Goal: Task Accomplishment & Management: Manage account settings

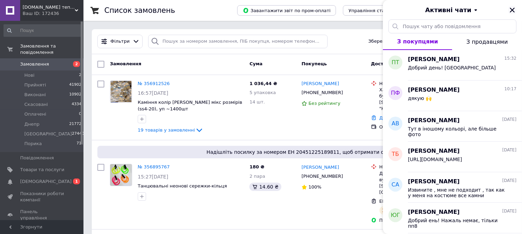
click at [509, 8] on icon "Закрити" at bounding box center [512, 10] width 6 height 6
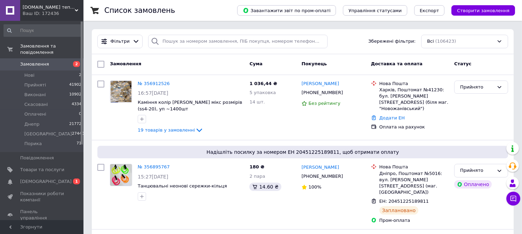
click at [64, 61] on span "2" at bounding box center [73, 64] width 19 height 6
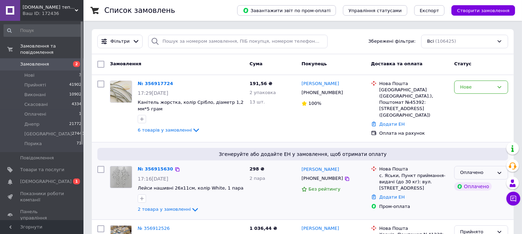
click at [481, 171] on div "Оплачено" at bounding box center [477, 172] width 34 height 7
click at [473, 182] on li "Прийнято" at bounding box center [481, 187] width 53 height 13
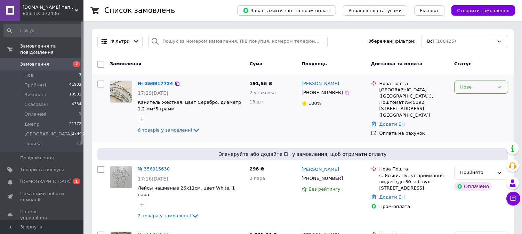
click at [479, 87] on div "Нове" at bounding box center [477, 87] width 34 height 7
click at [475, 98] on li "Прийнято" at bounding box center [481, 101] width 53 height 13
click at [58, 61] on span "Замовлення" at bounding box center [42, 64] width 44 height 6
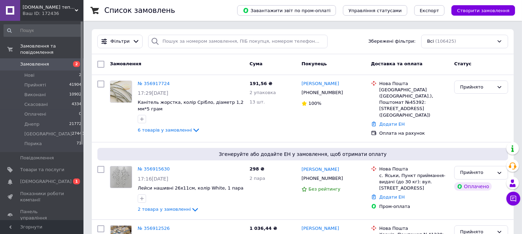
click at [33, 7] on span "[DOMAIN_NAME] тепер [DOMAIN_NAME]" at bounding box center [49, 7] width 52 height 6
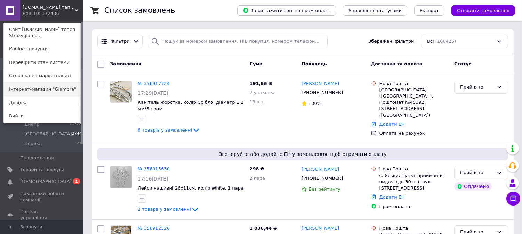
click at [44, 86] on link "Інтернет-магазин "Glamora"" at bounding box center [42, 89] width 77 height 13
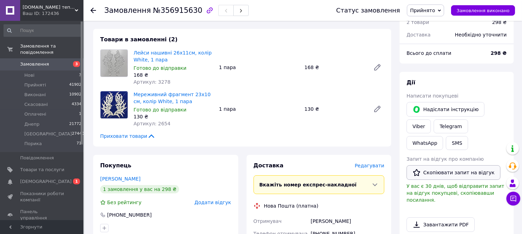
scroll to position [309, 0]
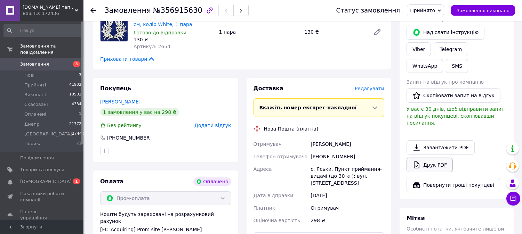
click at [432, 158] on link "Друк PDF" at bounding box center [430, 165] width 46 height 15
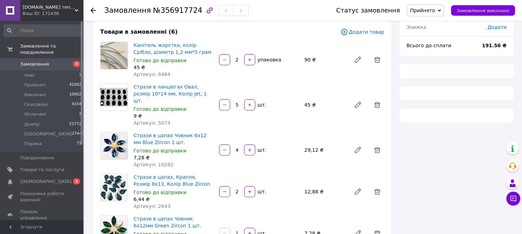
scroll to position [154, 0]
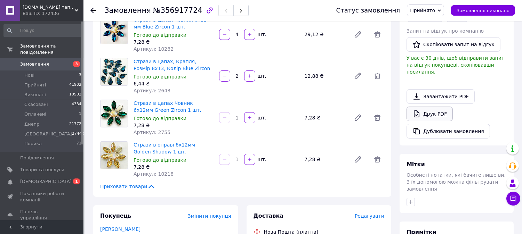
click at [434, 107] on link "Друк PDF" at bounding box center [430, 114] width 46 height 15
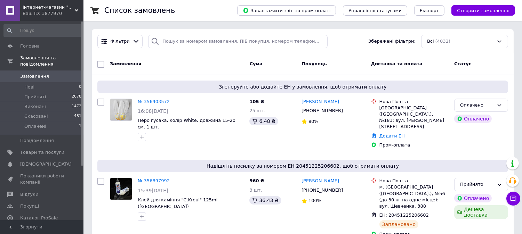
click at [54, 10] on div "Ваш ID: 3877970" at bounding box center [53, 13] width 61 height 6
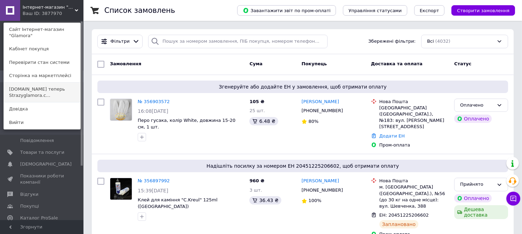
click at [51, 85] on link "Swarovski.prom.ua теперь Strazyglamora.c..." at bounding box center [42, 92] width 77 height 19
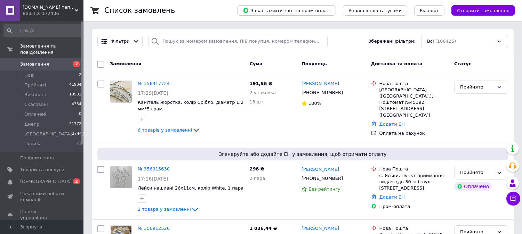
click at [32, 61] on span "Замовлення" at bounding box center [34, 64] width 29 height 6
